Goal: Navigation & Orientation: Go to known website

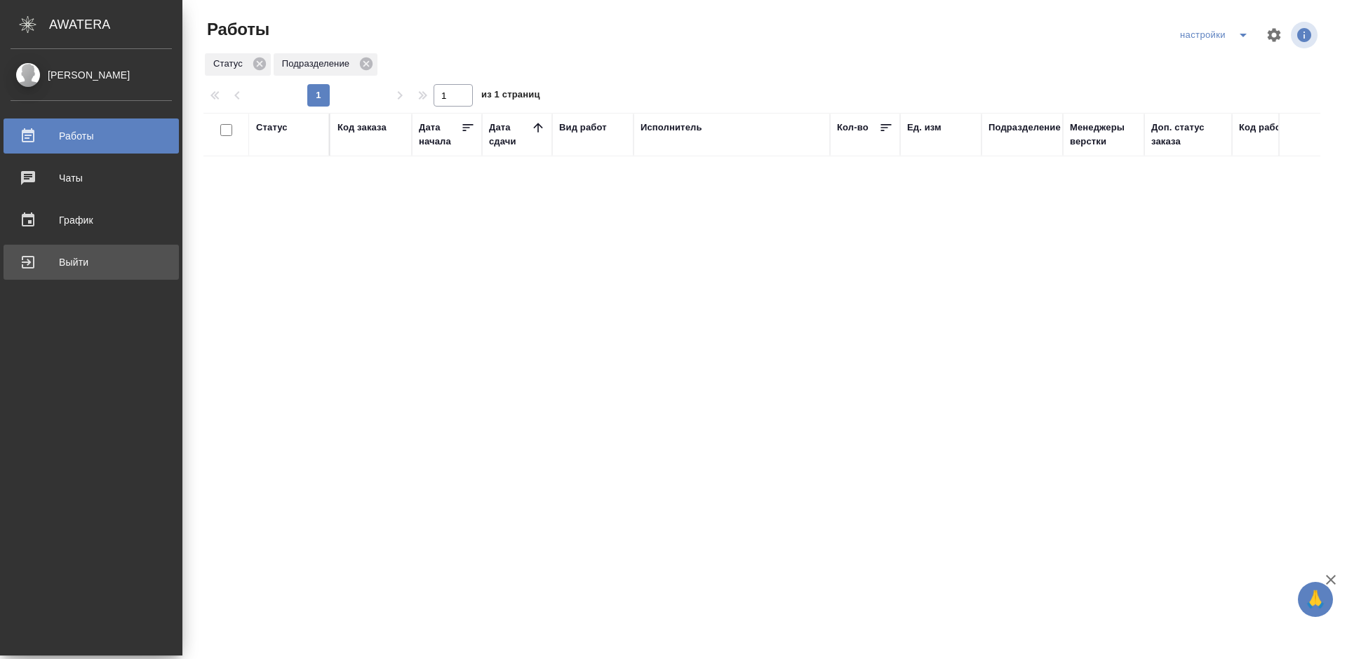
click at [29, 264] on div "Выйти" at bounding box center [91, 262] width 161 height 21
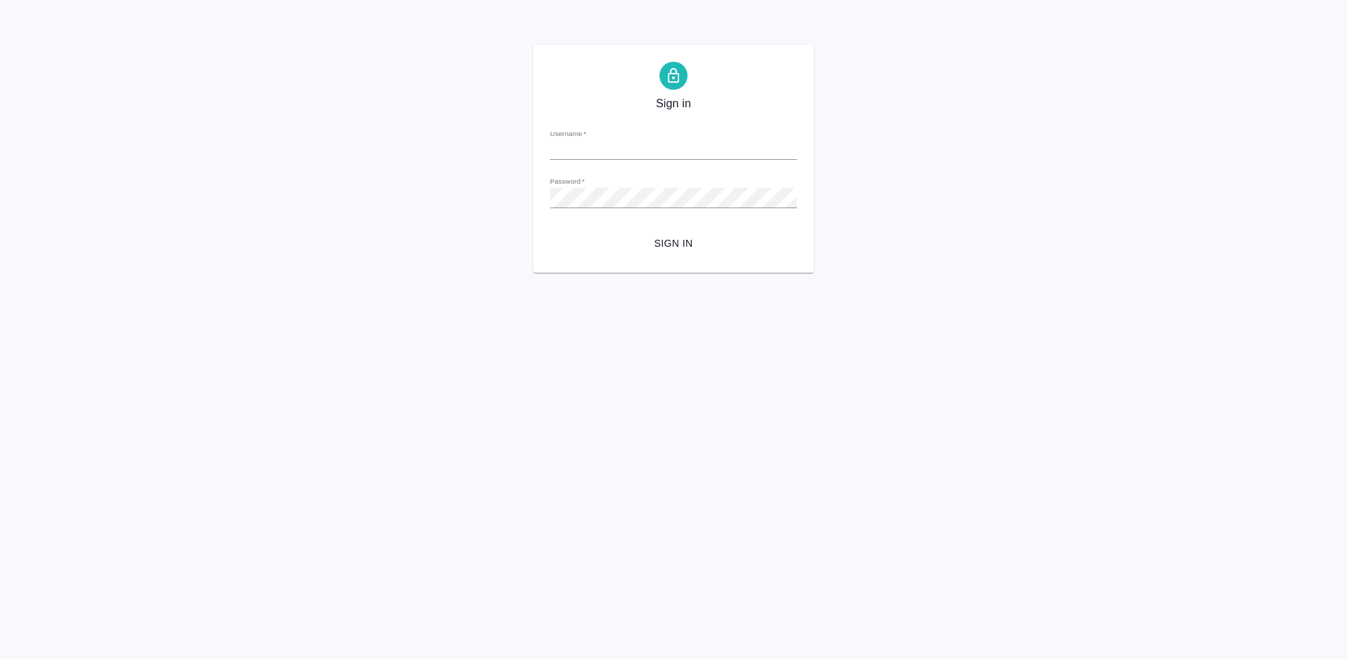
type input "m.tretyakova@awatera.com"
click at [683, 239] on span "Sign in" at bounding box center [673, 244] width 224 height 18
